Goal: Information Seeking & Learning: Learn about a topic

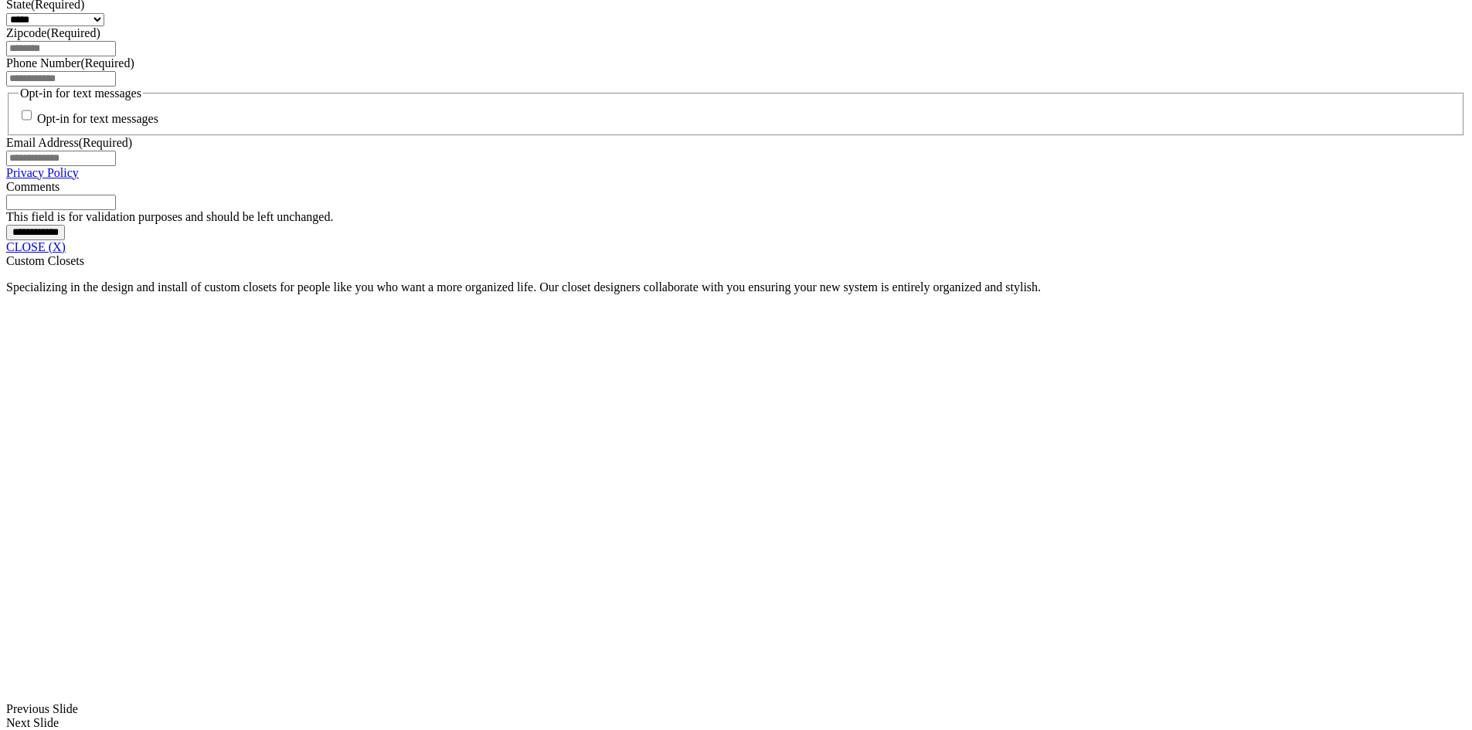
scroll to position [1250, 0]
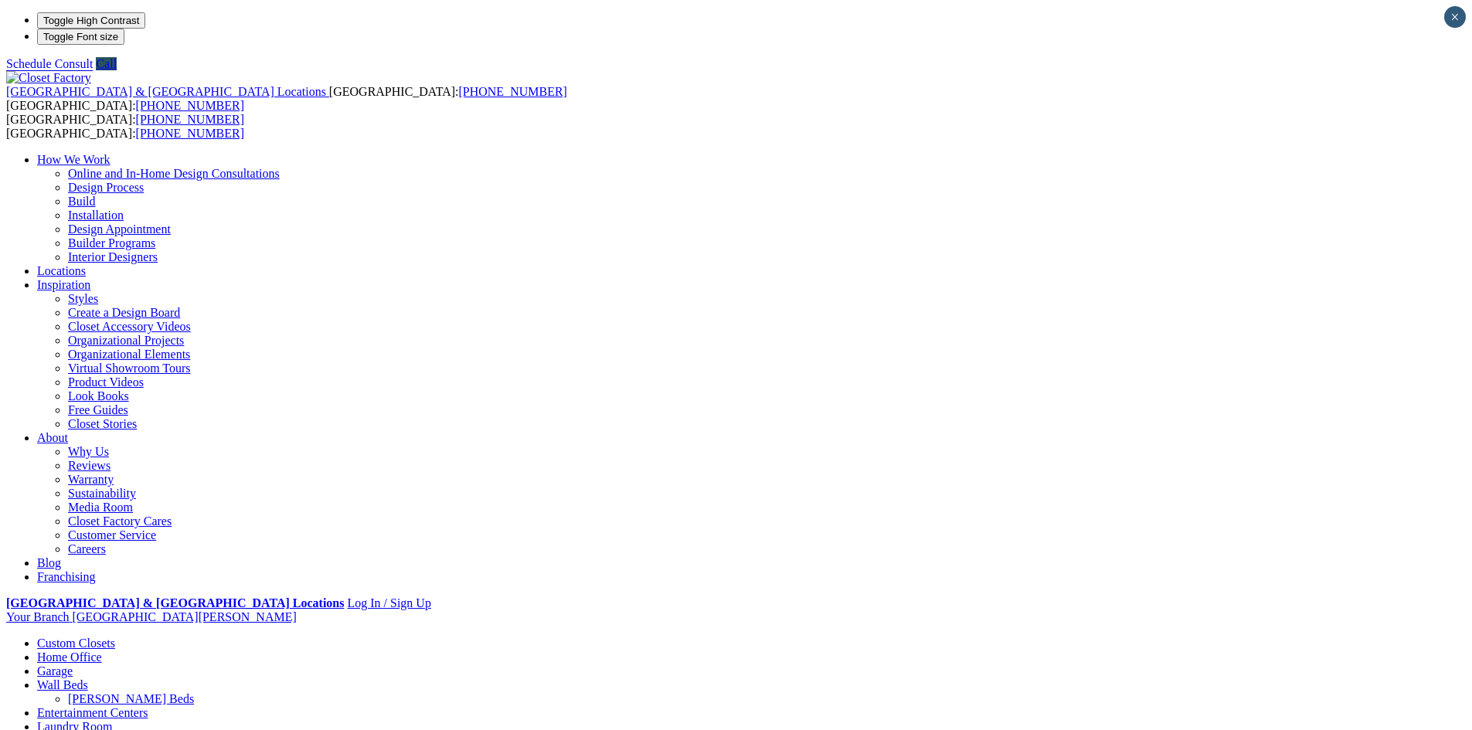
click at [194, 692] on link "[PERSON_NAME] Beds" at bounding box center [131, 698] width 126 height 13
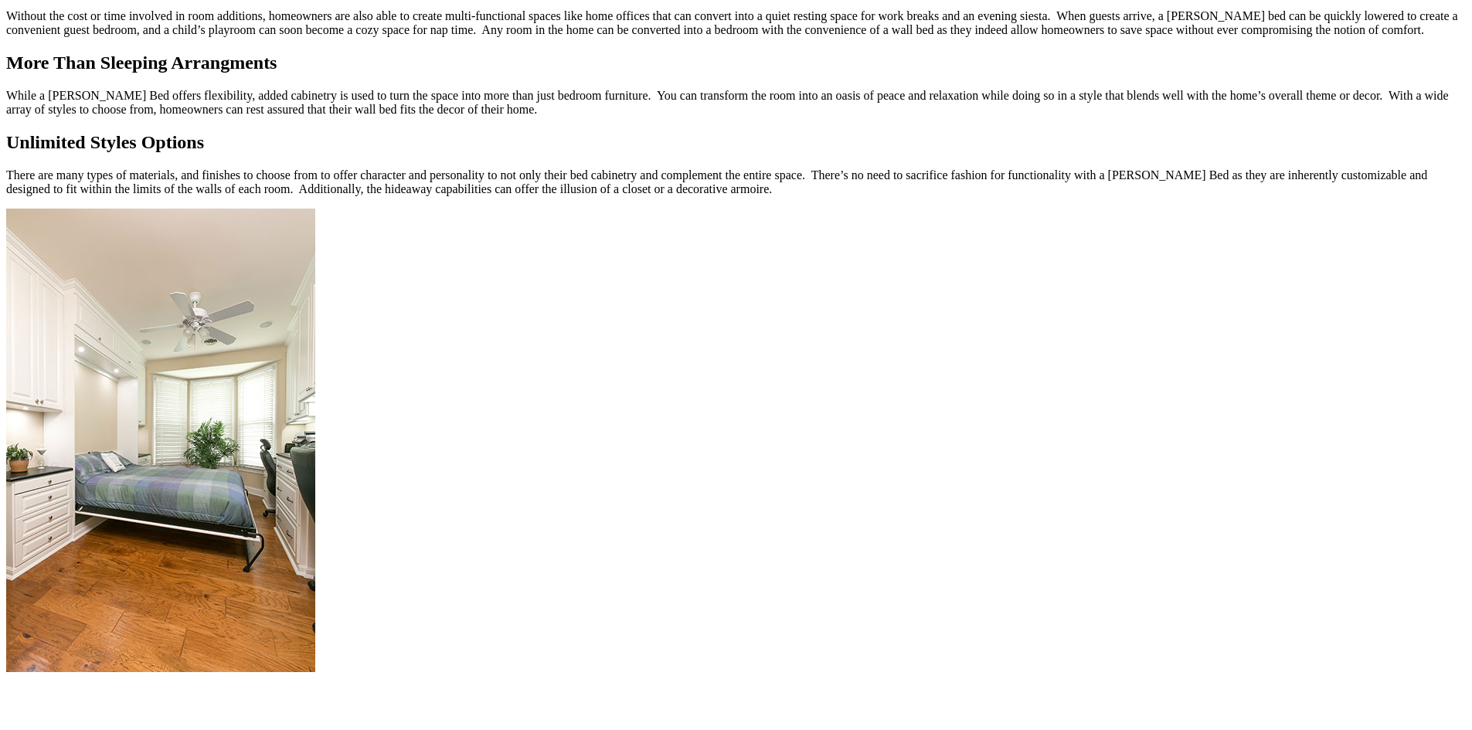
scroll to position [1703, 0]
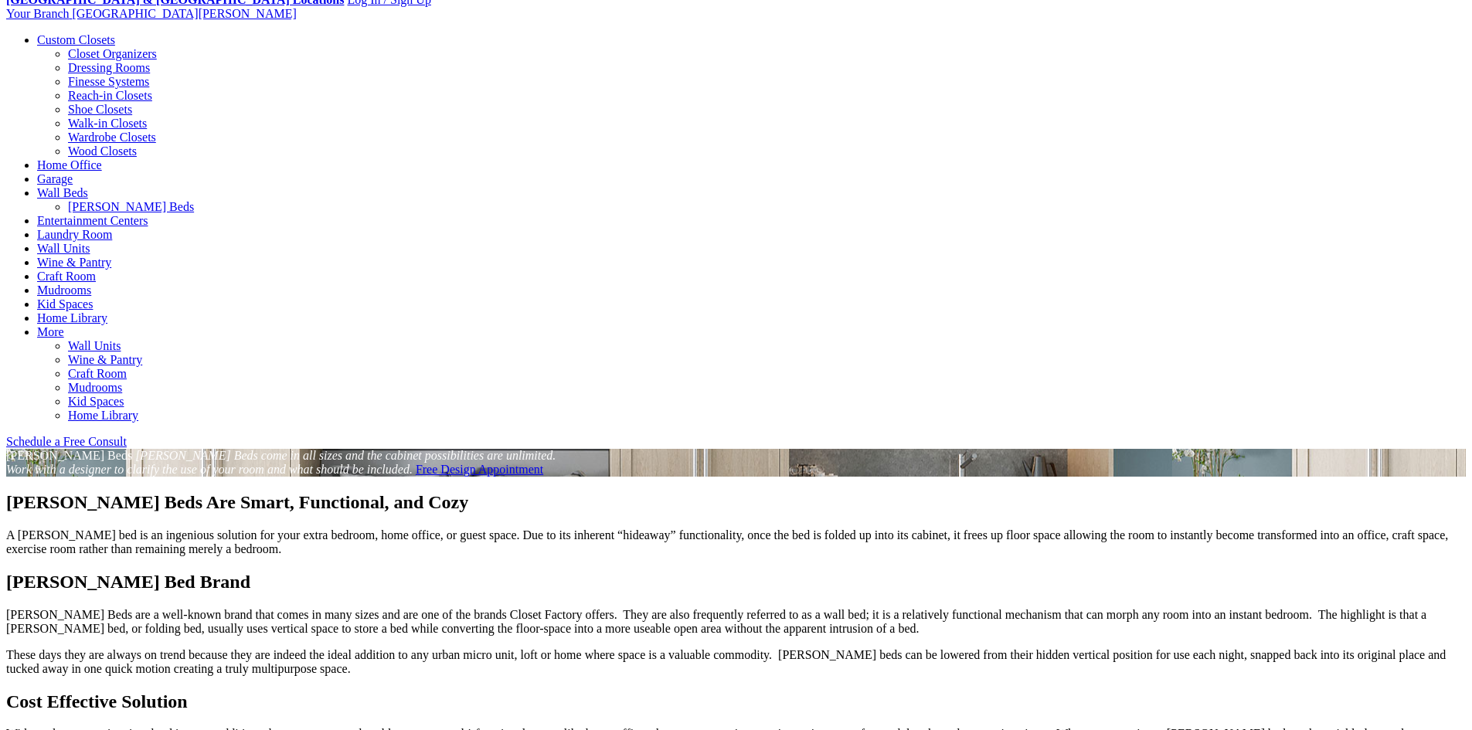
scroll to position [0, 0]
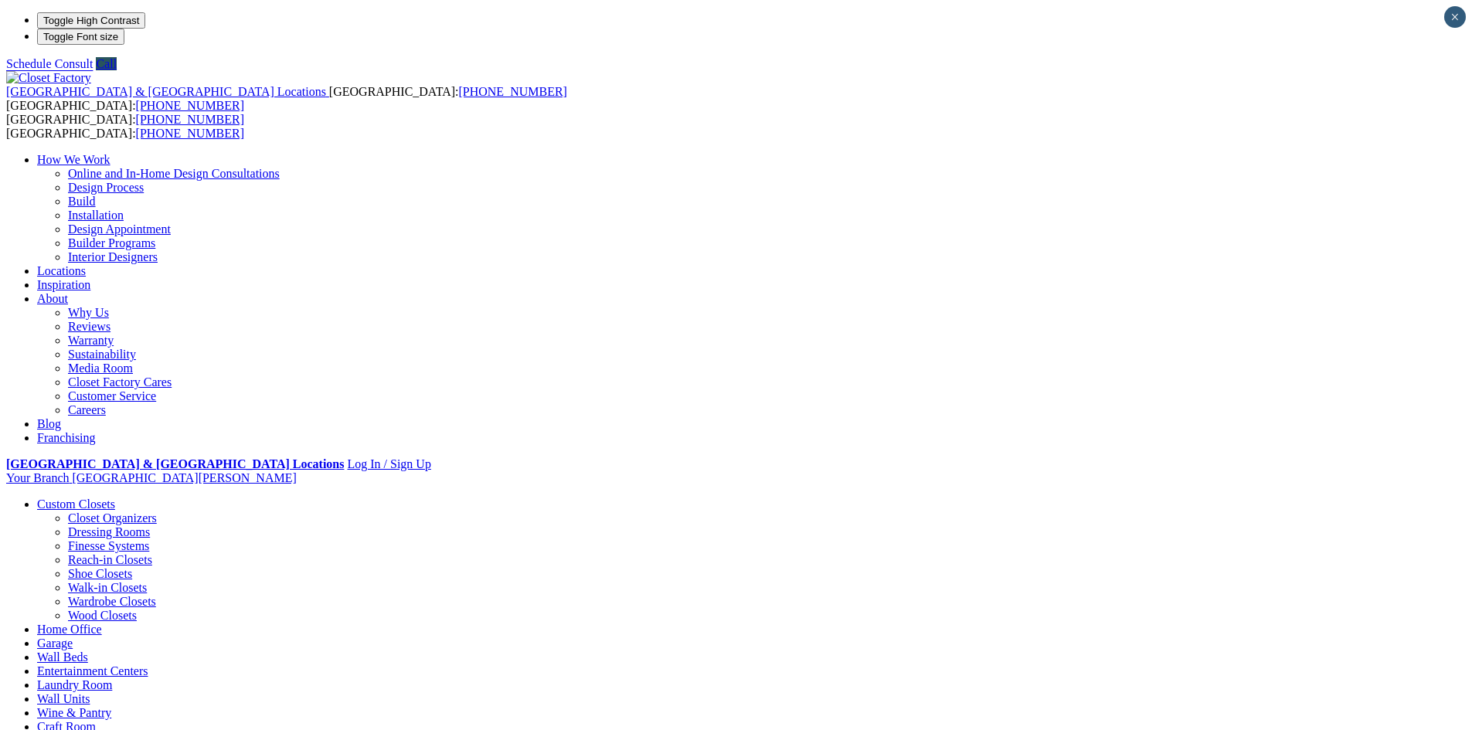
click at [111, 706] on link "Wine & Pantry" at bounding box center [74, 712] width 74 height 13
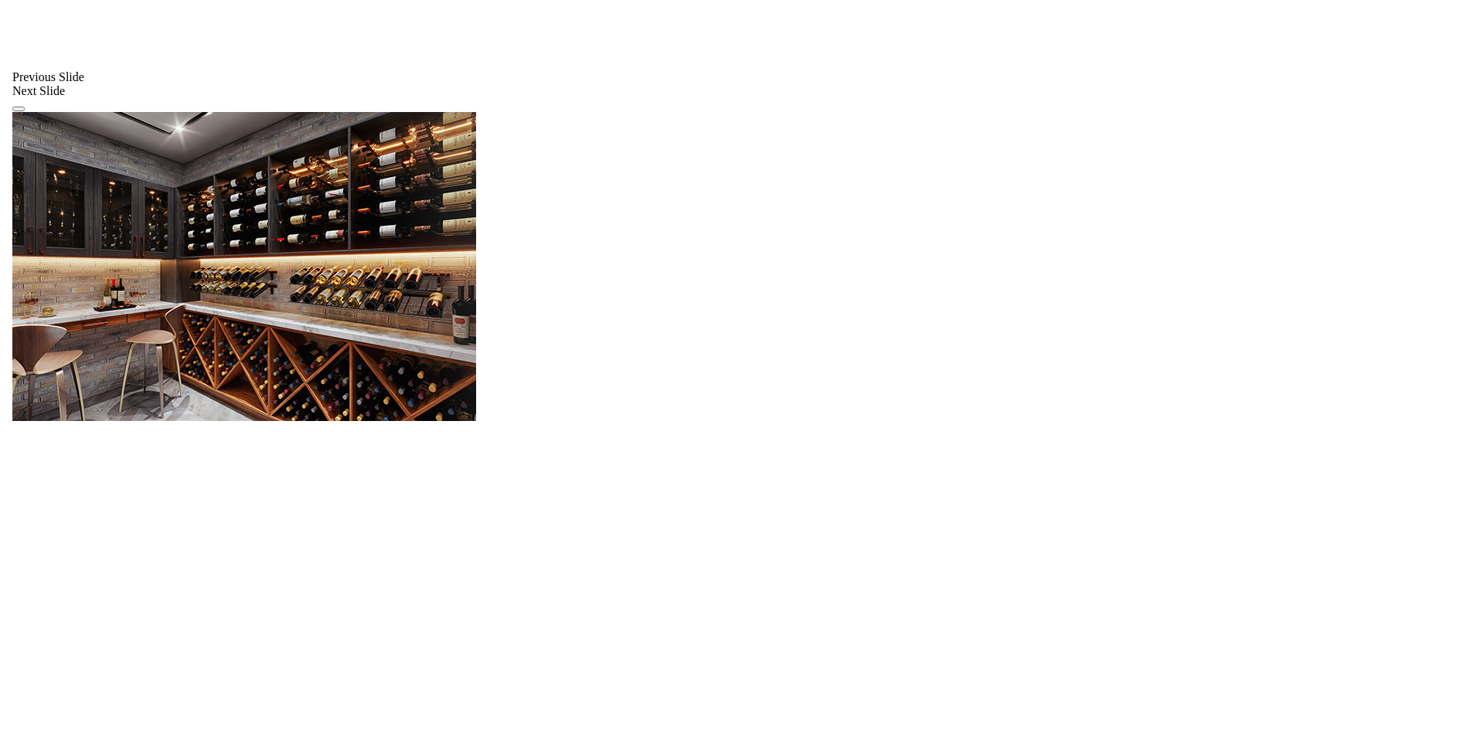
scroll to position [1309, 0]
